Goal: Task Accomplishment & Management: Manage account settings

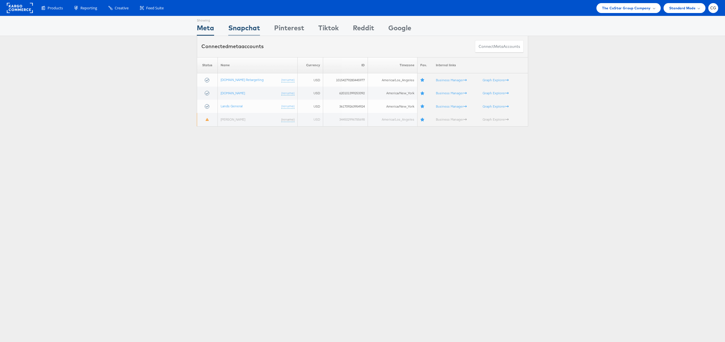
click at [255, 27] on div "Snapchat" at bounding box center [244, 29] width 32 height 13
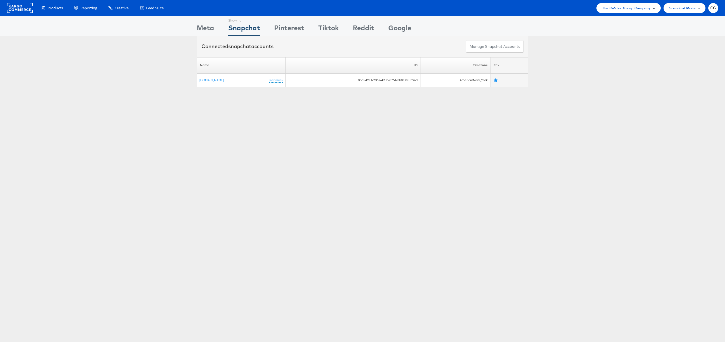
click at [624, 6] on span "The CoStar Group Company" at bounding box center [626, 8] width 48 height 6
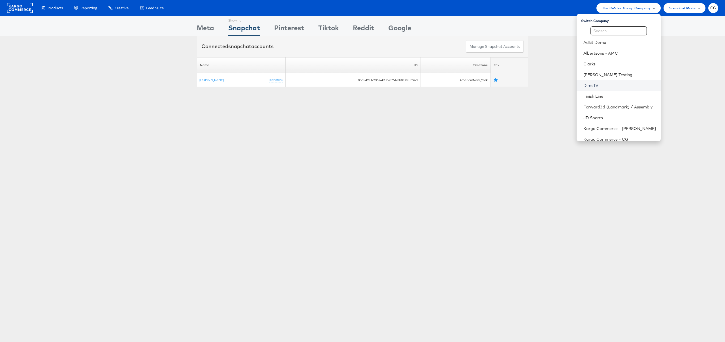
click at [597, 86] on link "DirecTV" at bounding box center [620, 86] width 73 height 6
